Goal: Task Accomplishment & Management: Use online tool/utility

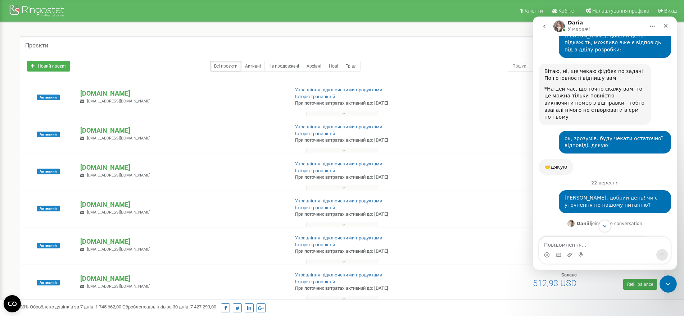
scroll to position [2919, 0]
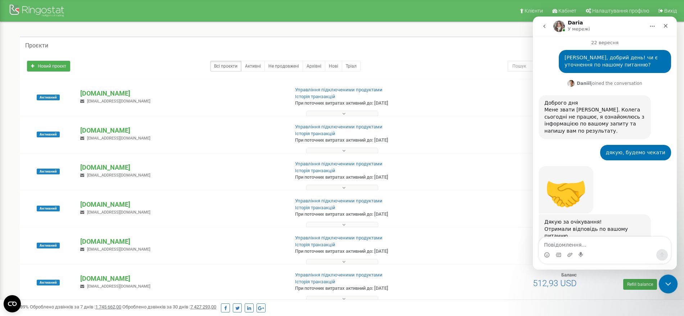
drag, startPoint x: 669, startPoint y: 281, endPoint x: 1317, endPoint y: 534, distance: 695.9
click at [669, 281] on icon "Закрити програму для спілкування Intercom" at bounding box center [667, 283] width 9 height 9
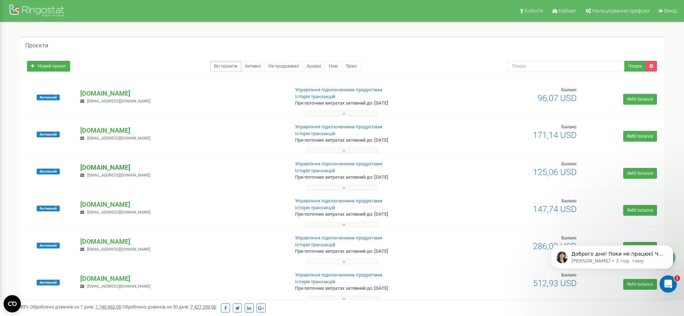
click at [113, 169] on p "[DOMAIN_NAME]" at bounding box center [181, 167] width 203 height 9
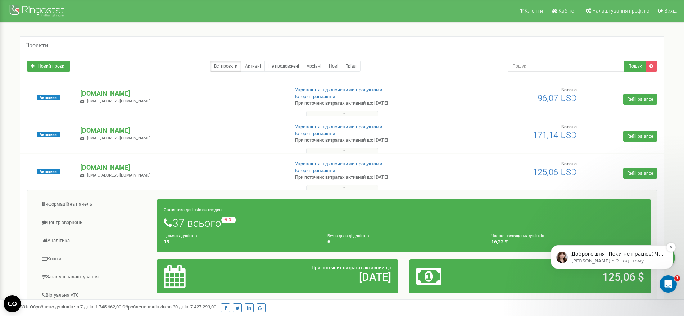
click at [619, 259] on p "Olga • 2 год. тому" at bounding box center [617, 261] width 93 height 6
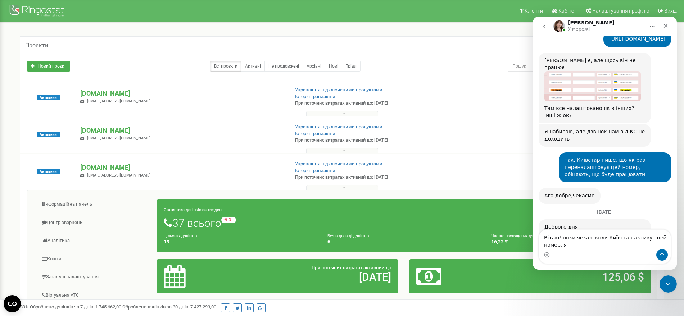
scroll to position [454, 0]
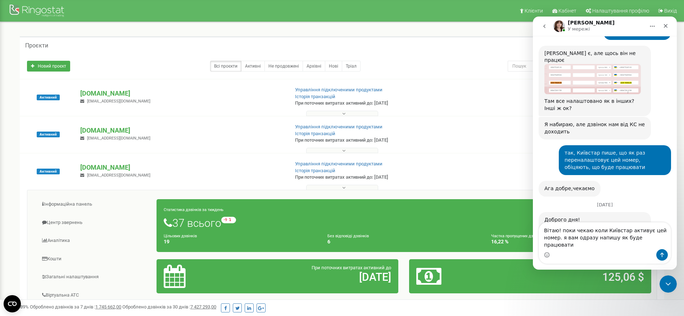
type textarea "Вітаю! поки чекаю коли Київстар активує цей номер. я вам одразу напишу як буде …"
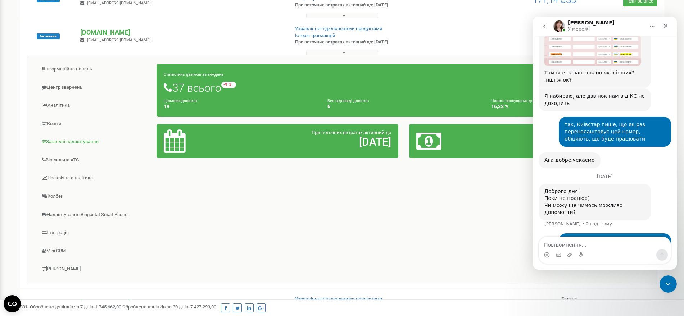
scroll to position [150, 0]
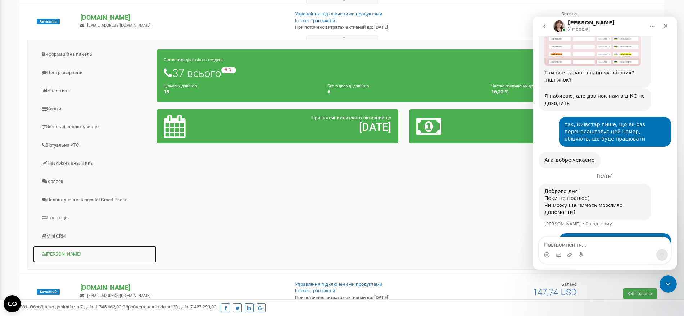
click at [64, 253] on link "Коллтрекінг" at bounding box center [95, 255] width 124 height 18
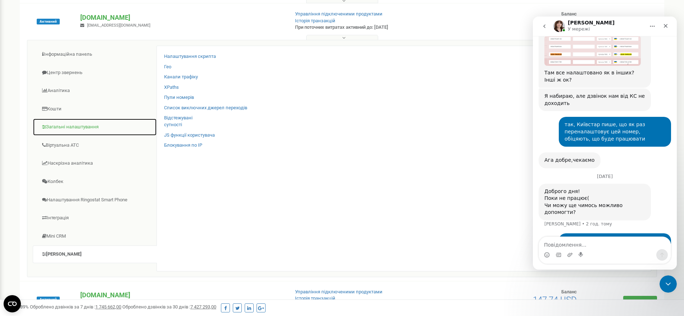
click at [65, 126] on link "Загальні налаштування" at bounding box center [95, 127] width 124 height 18
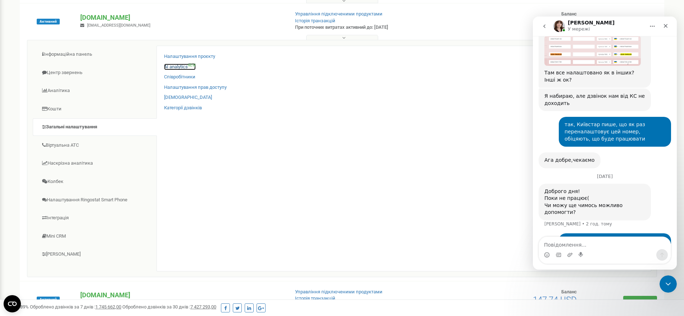
click at [169, 65] on link "AI analytics NEW" at bounding box center [180, 67] width 32 height 7
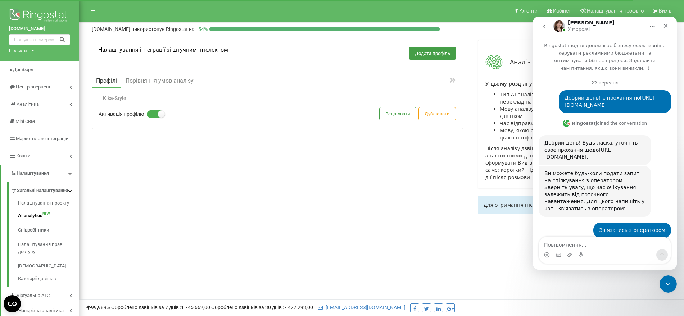
scroll to position [483, 0]
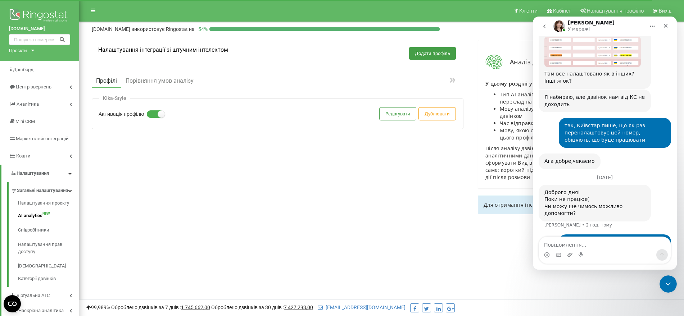
click at [153, 111] on label at bounding box center [150, 110] width 6 height 1
click at [0, 0] on input "Активація профілю" at bounding box center [0, 0] width 0 height 0
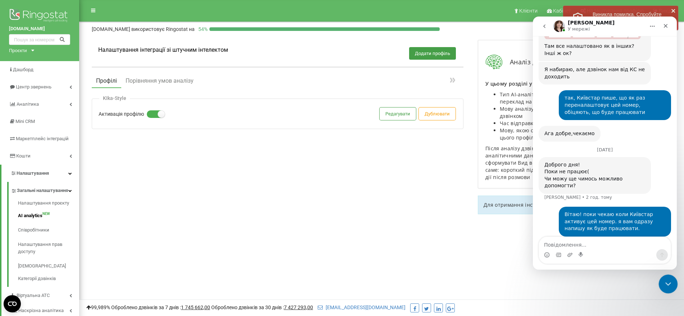
click at [664, 283] on icon "Закрити програму для спілкування Intercom" at bounding box center [667, 283] width 9 height 9
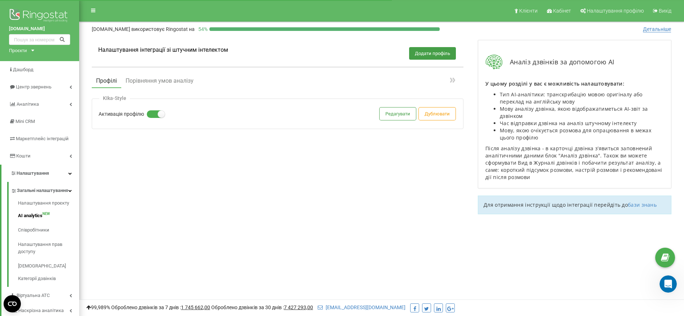
click at [153, 111] on label at bounding box center [150, 110] width 6 height 1
click at [0, 0] on input "Активація профілю" at bounding box center [0, 0] width 0 height 0
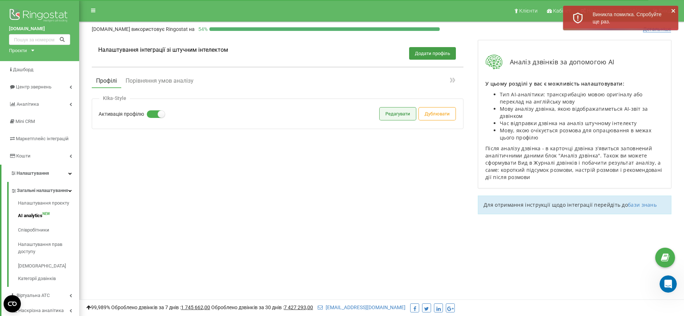
click at [404, 114] on button "Редагувати" at bounding box center [398, 114] width 36 height 13
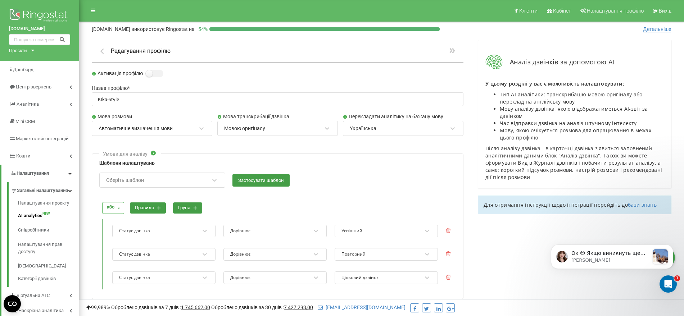
click at [104, 50] on icon "button" at bounding box center [102, 50] width 8 height 6
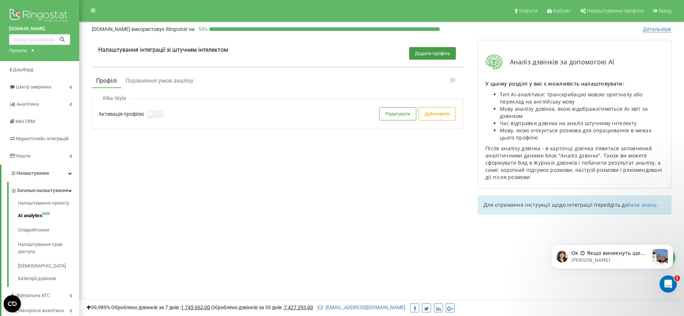
scroll to position [583, 0]
click at [610, 254] on p "Ок 😊 Якщо виникнуть ще питання - дайте знати! Гарного дня! 😊 Cool cat" at bounding box center [610, 253] width 78 height 7
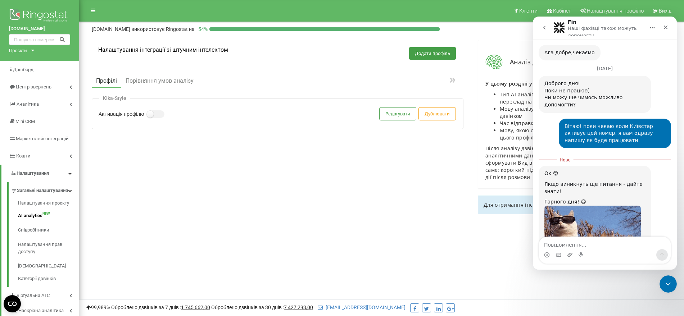
scroll to position [595, 0]
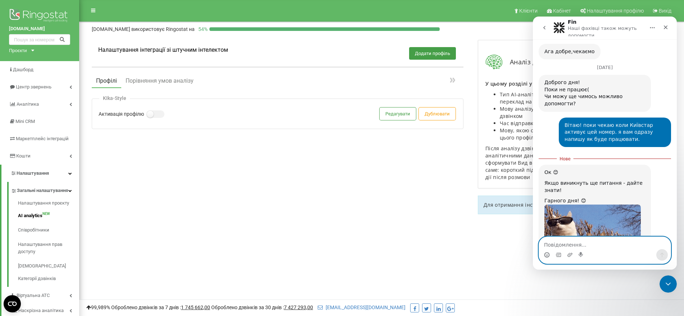
click at [545, 255] on circle "Вибір емодзі" at bounding box center [546, 255] width 5 height 5
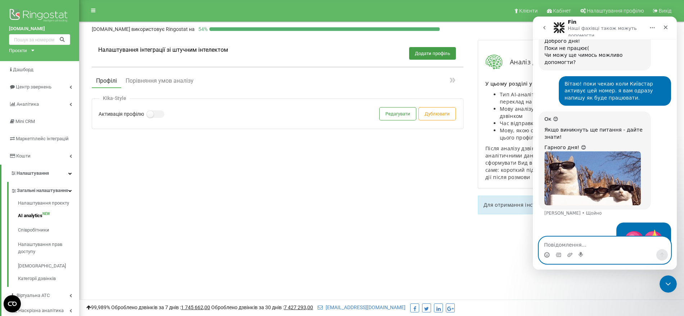
scroll to position [636, 0]
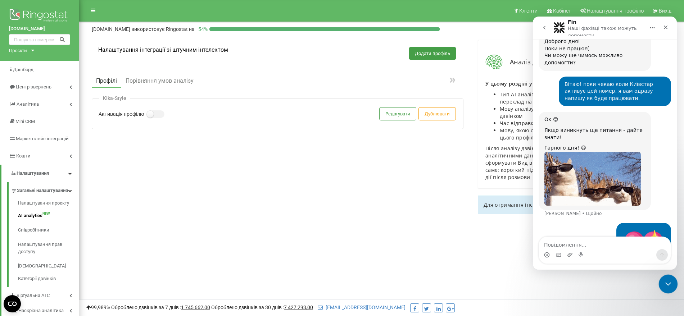
click at [666, 281] on icon "Закрити програму для спілкування Intercom" at bounding box center [667, 283] width 9 height 9
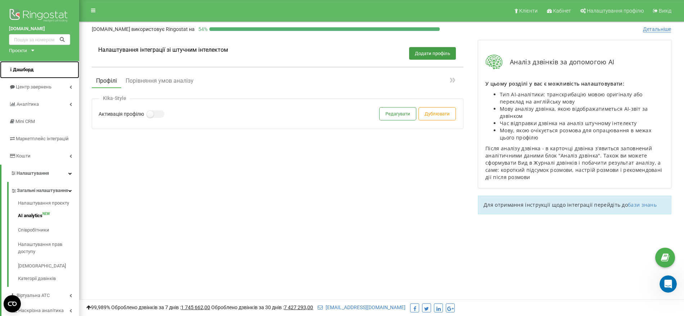
click at [30, 71] on span "Дашборд" at bounding box center [23, 69] width 21 height 5
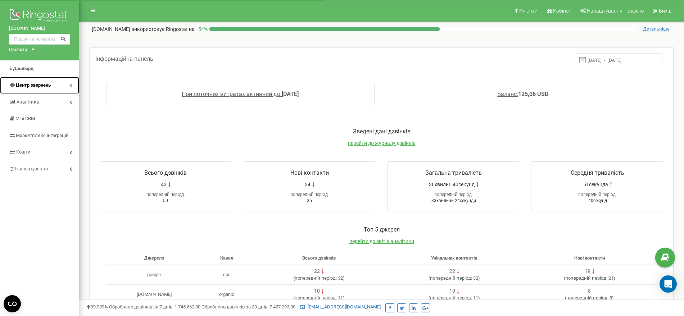
click at [34, 82] on span "Центр звернень" at bounding box center [33, 84] width 35 height 5
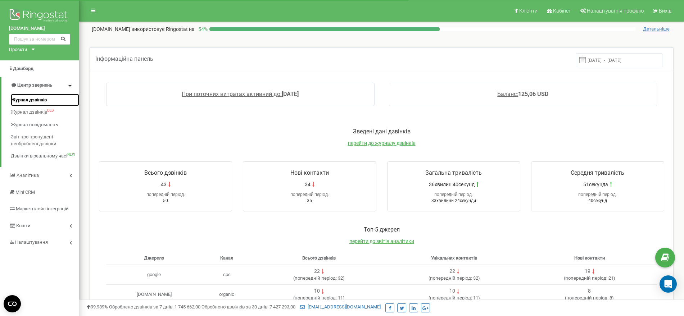
click at [30, 98] on span "Журнал дзвінків" at bounding box center [29, 100] width 36 height 7
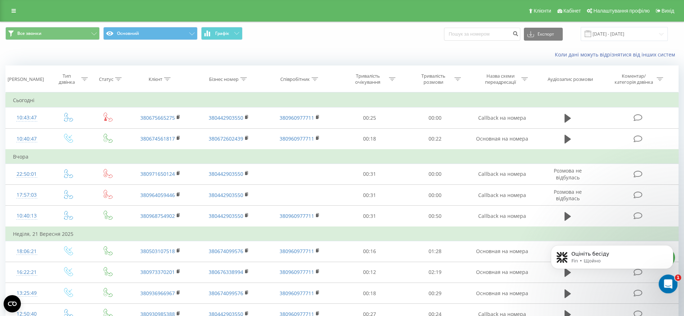
click at [676, 288] on html at bounding box center [666, 283] width 17 height 17
click at [668, 282] on icon "Відкрити програму для спілкування Intercom" at bounding box center [667, 283] width 5 height 6
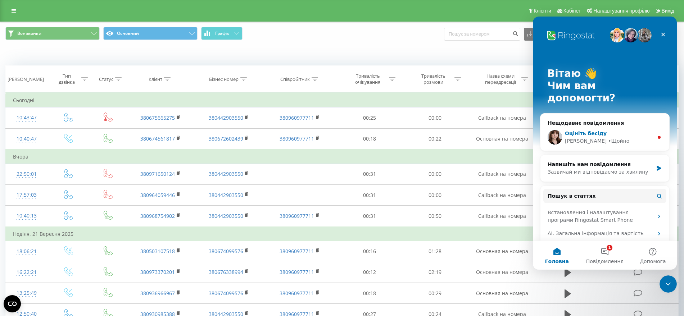
click at [611, 137] on div "[PERSON_NAME]" at bounding box center [609, 141] width 89 height 8
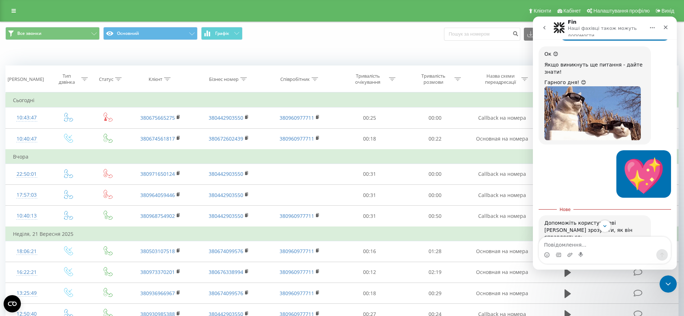
scroll to position [712, 0]
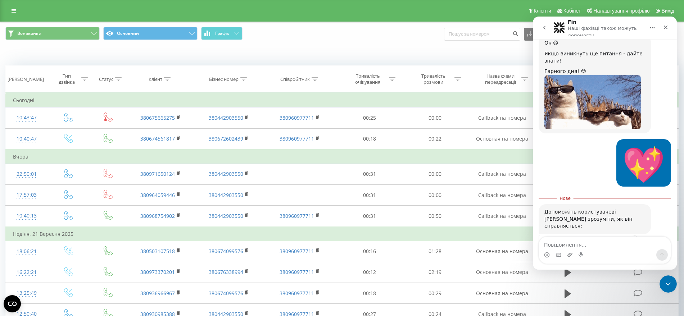
click at [626, 255] on span "Чудово" at bounding box center [622, 261] width 13 height 13
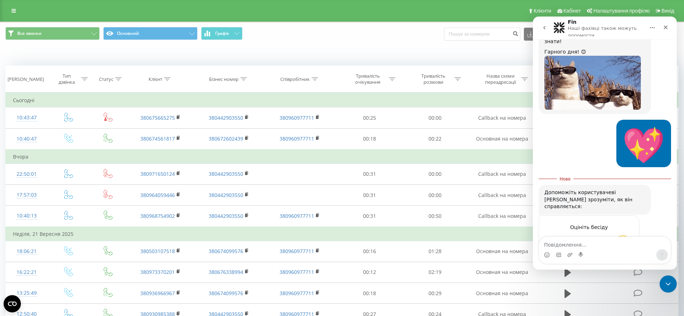
click at [626, 261] on div "Надіслати" at bounding box center [626, 268] width 14 height 14
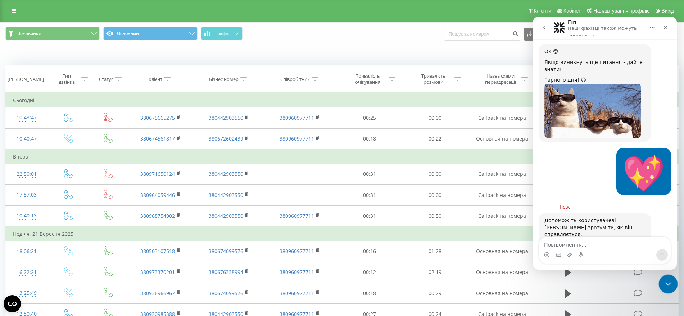
click at [664, 283] on icon "Закрити програму для спілкування Intercom" at bounding box center [667, 283] width 9 height 9
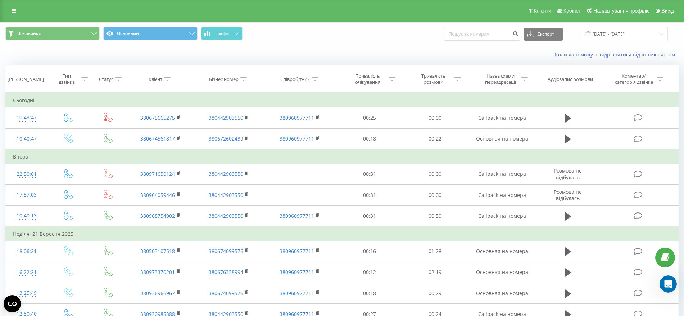
scroll to position [720, 0]
